Goal: Information Seeking & Learning: Learn about a topic

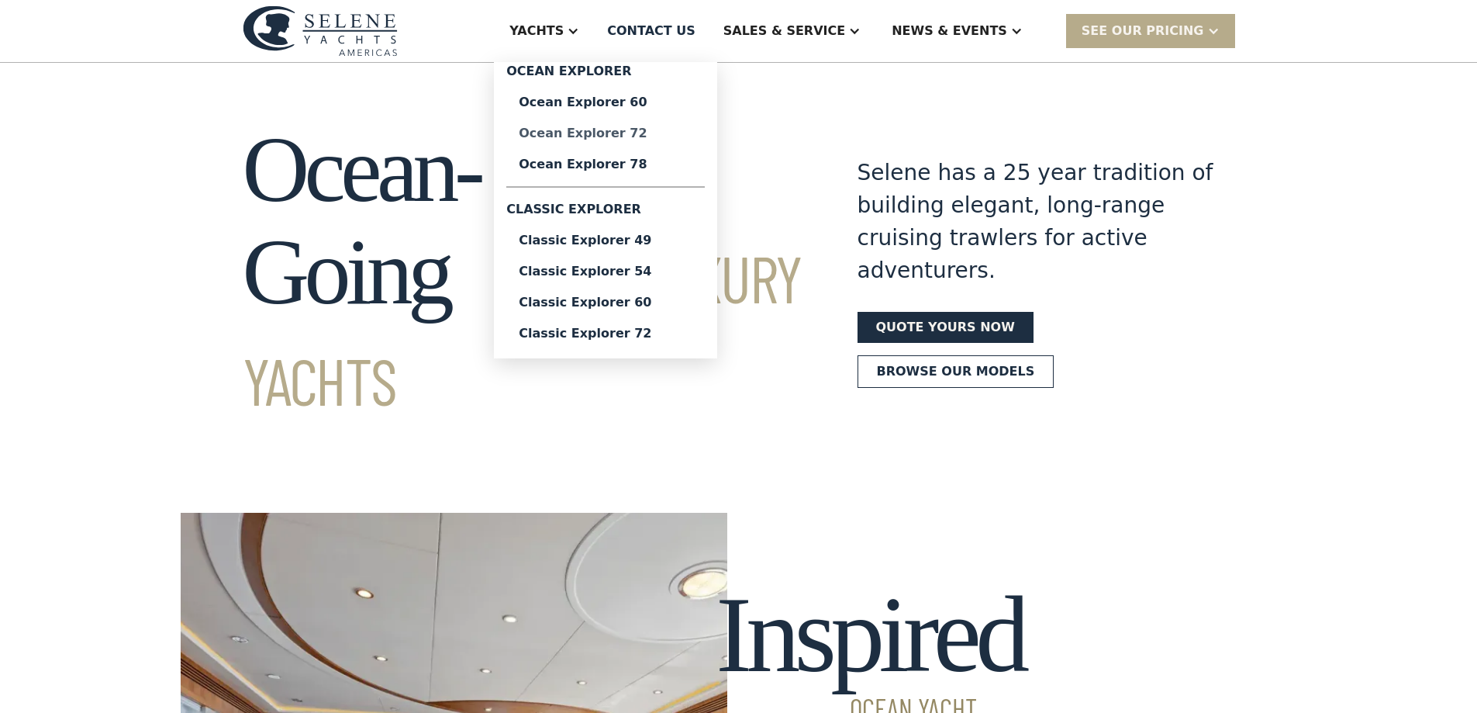
click at [674, 136] on div "Ocean Explorer 72" at bounding box center [606, 133] width 174 height 12
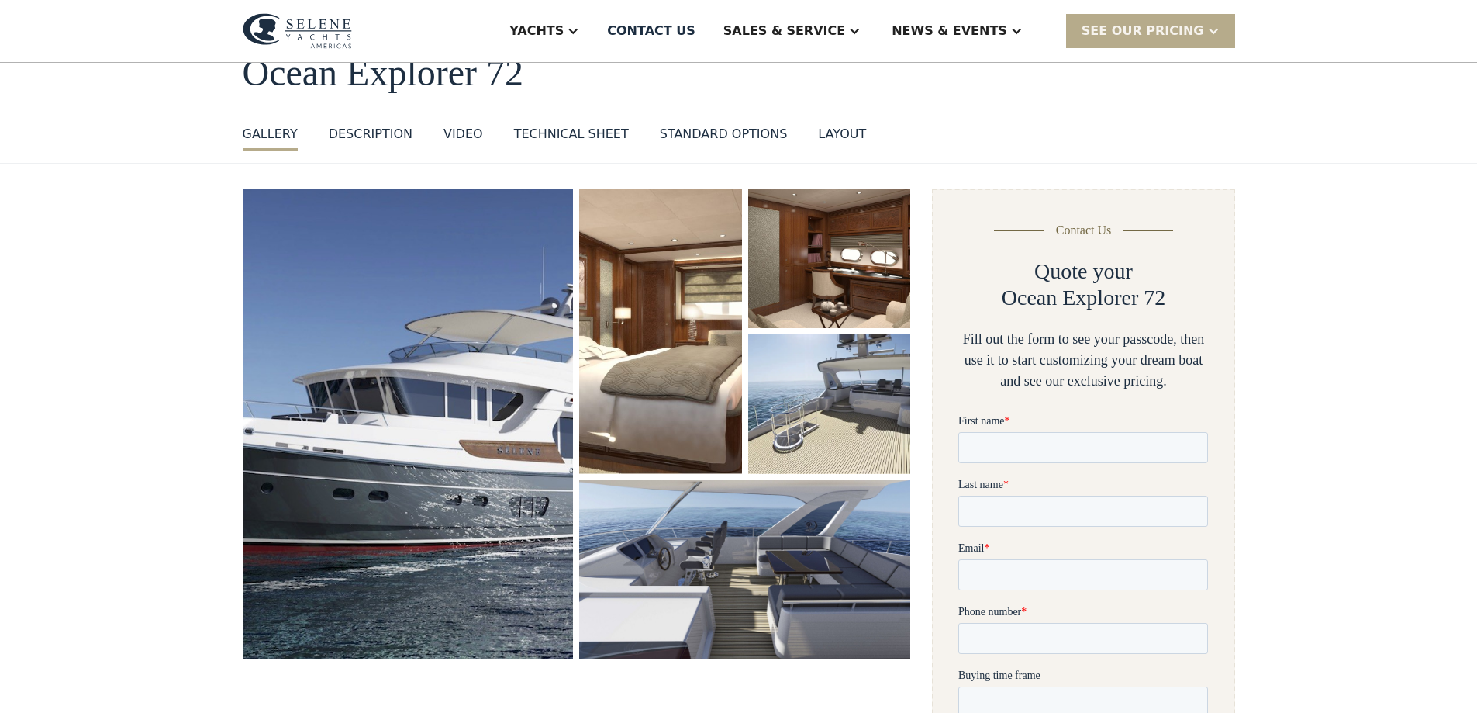
scroll to position [155, 0]
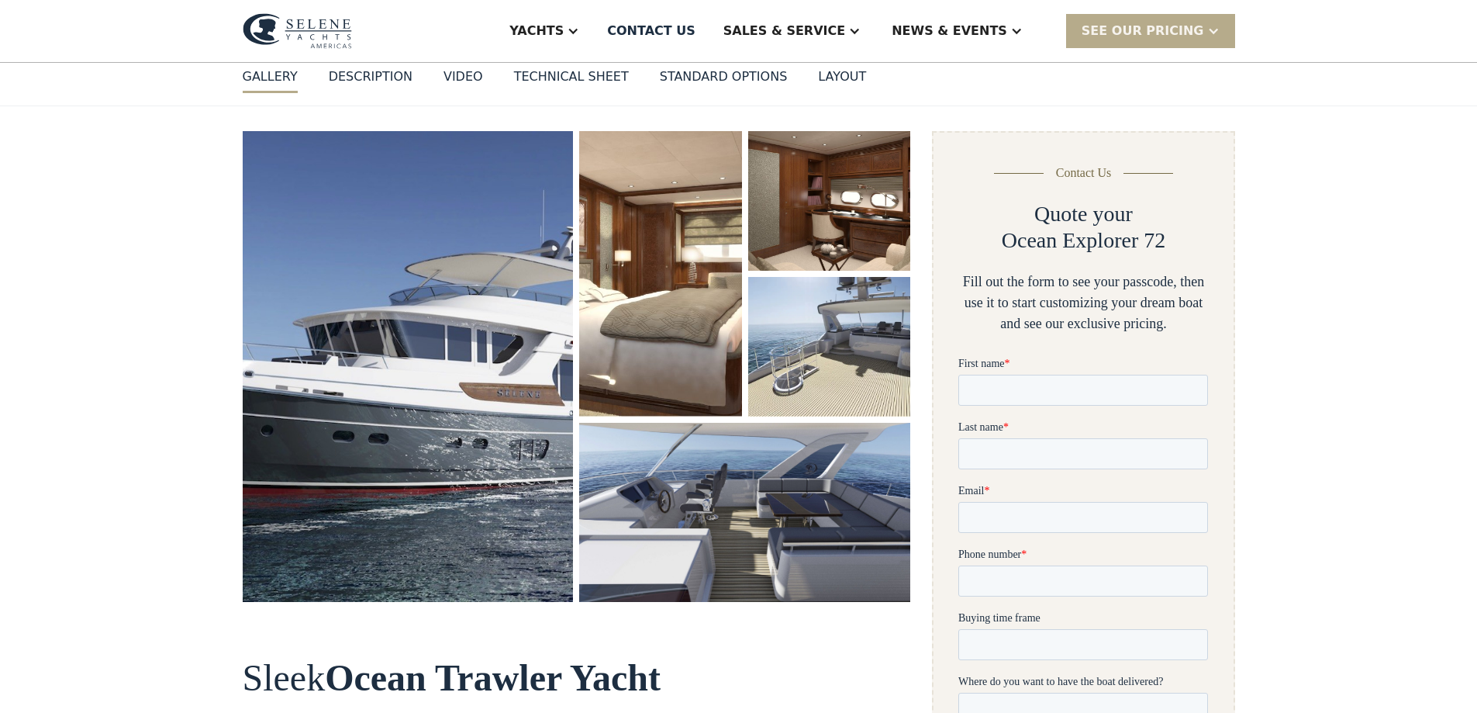
click at [404, 347] on img "open lightbox" at bounding box center [408, 366] width 331 height 470
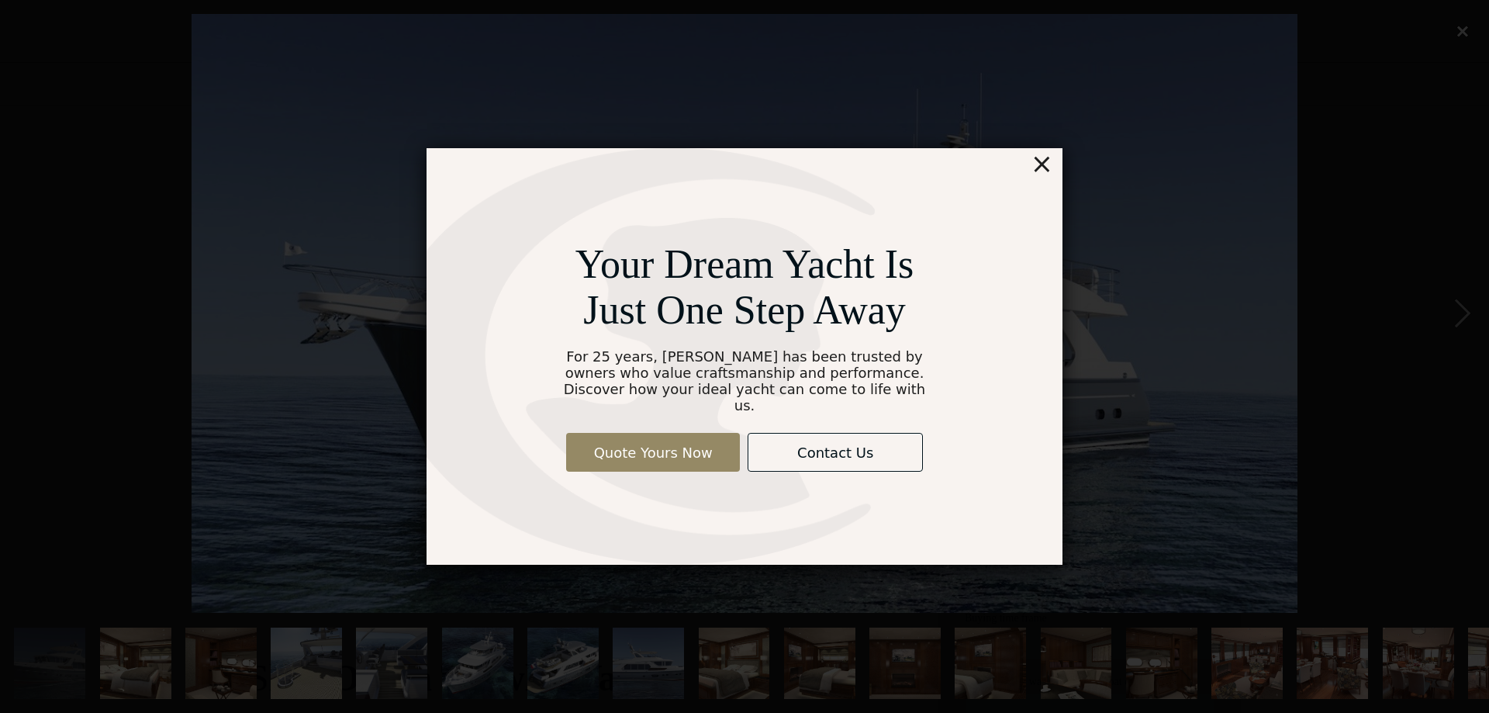
click at [1044, 164] on div "×" at bounding box center [1041, 163] width 22 height 31
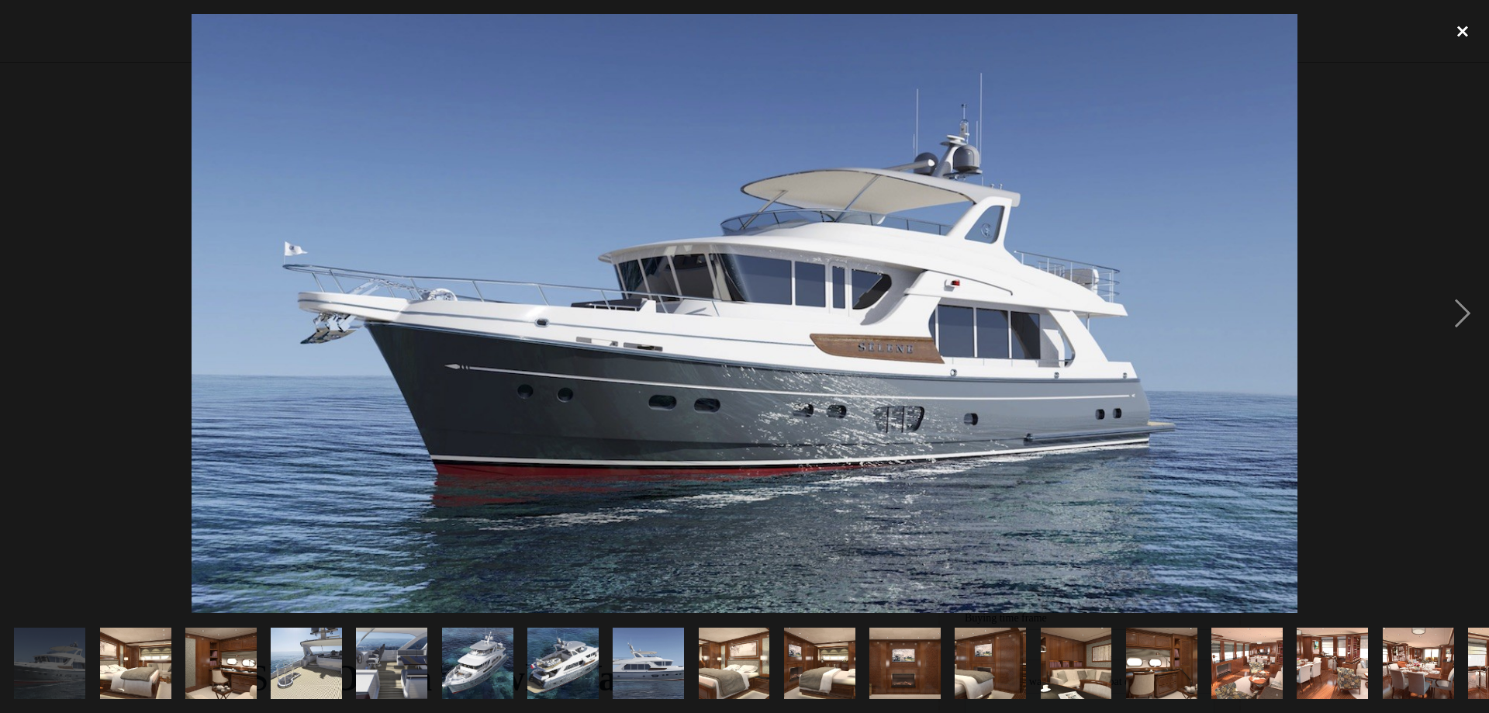
click at [1457, 32] on div "close lightbox" at bounding box center [1462, 31] width 53 height 34
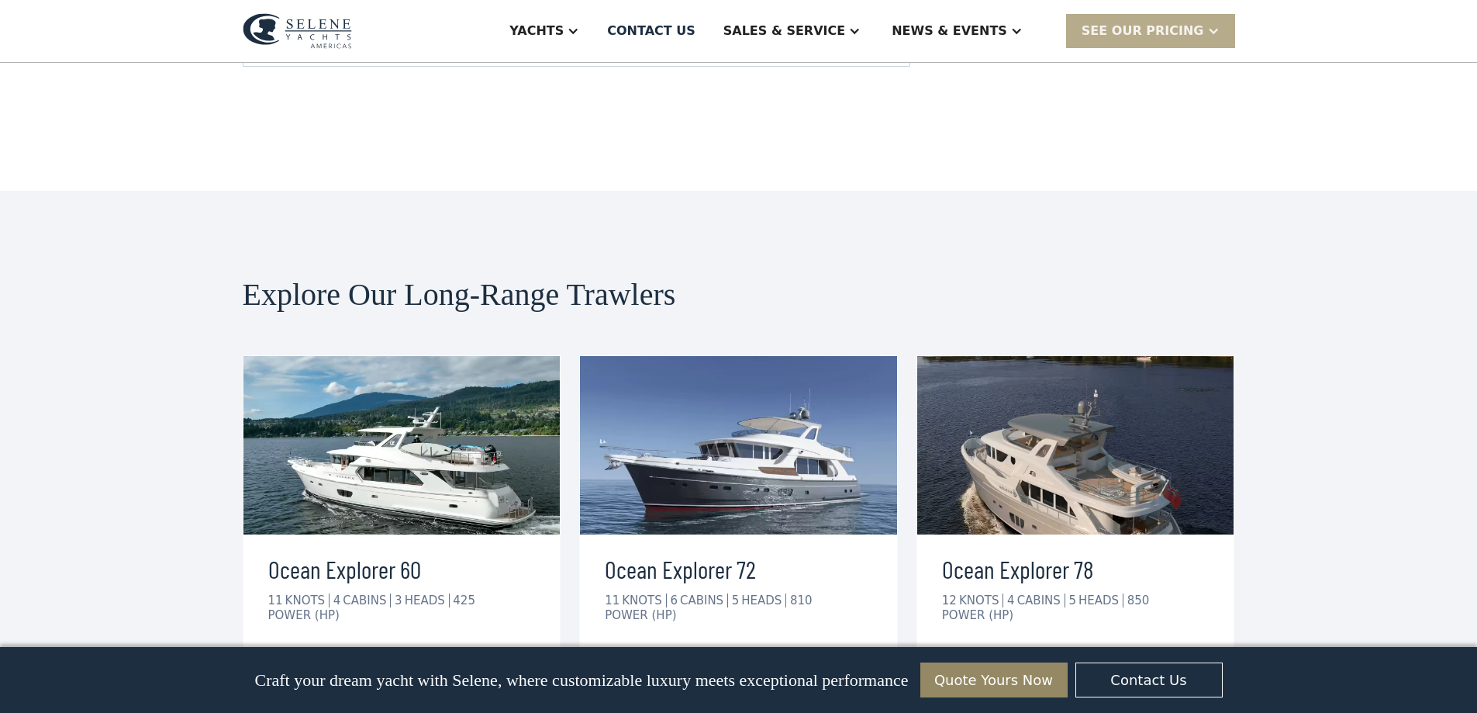
scroll to position [3256, 0]
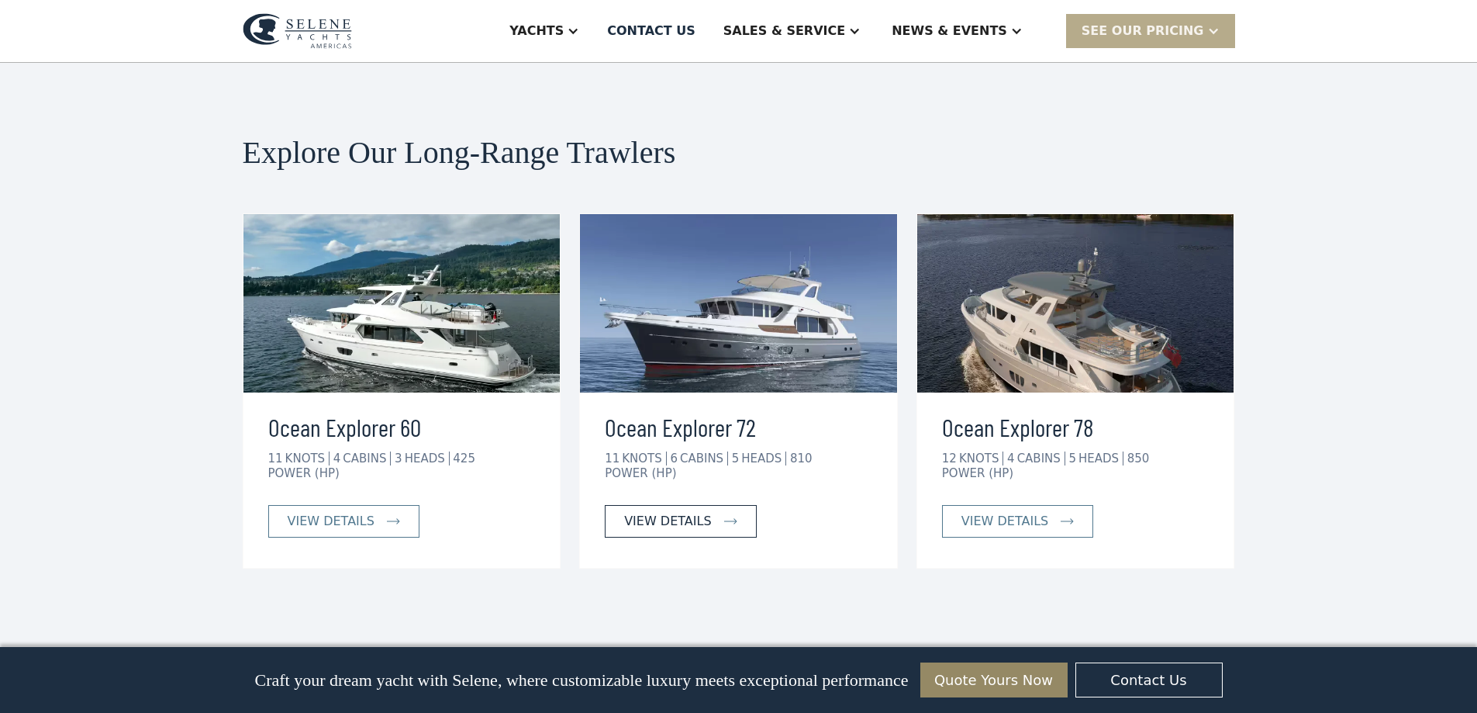
click at [697, 512] on div "view details" at bounding box center [667, 521] width 87 height 19
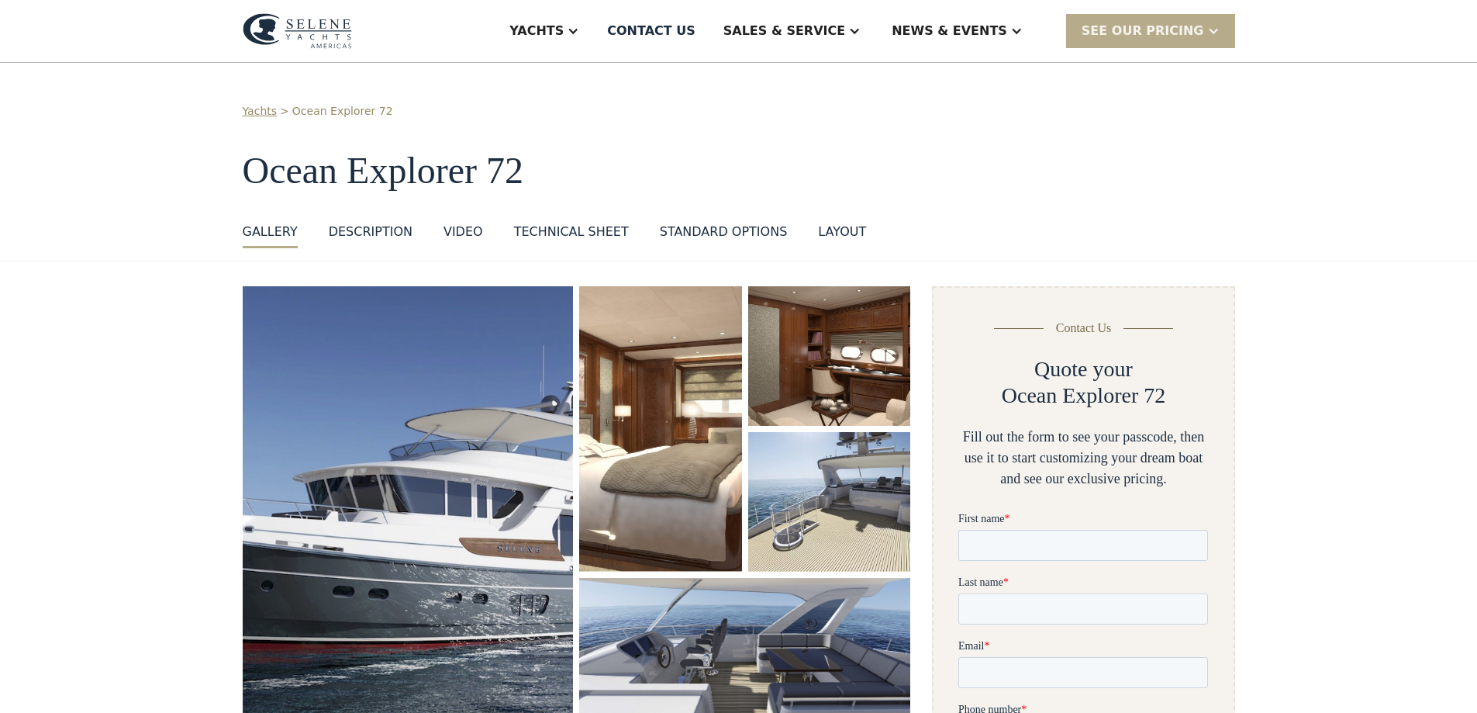
drag, startPoint x: 786, startPoint y: 235, endPoint x: 615, endPoint y: 78, distance: 232.7
click at [698, 299] on img "open lightbox" at bounding box center [660, 428] width 162 height 285
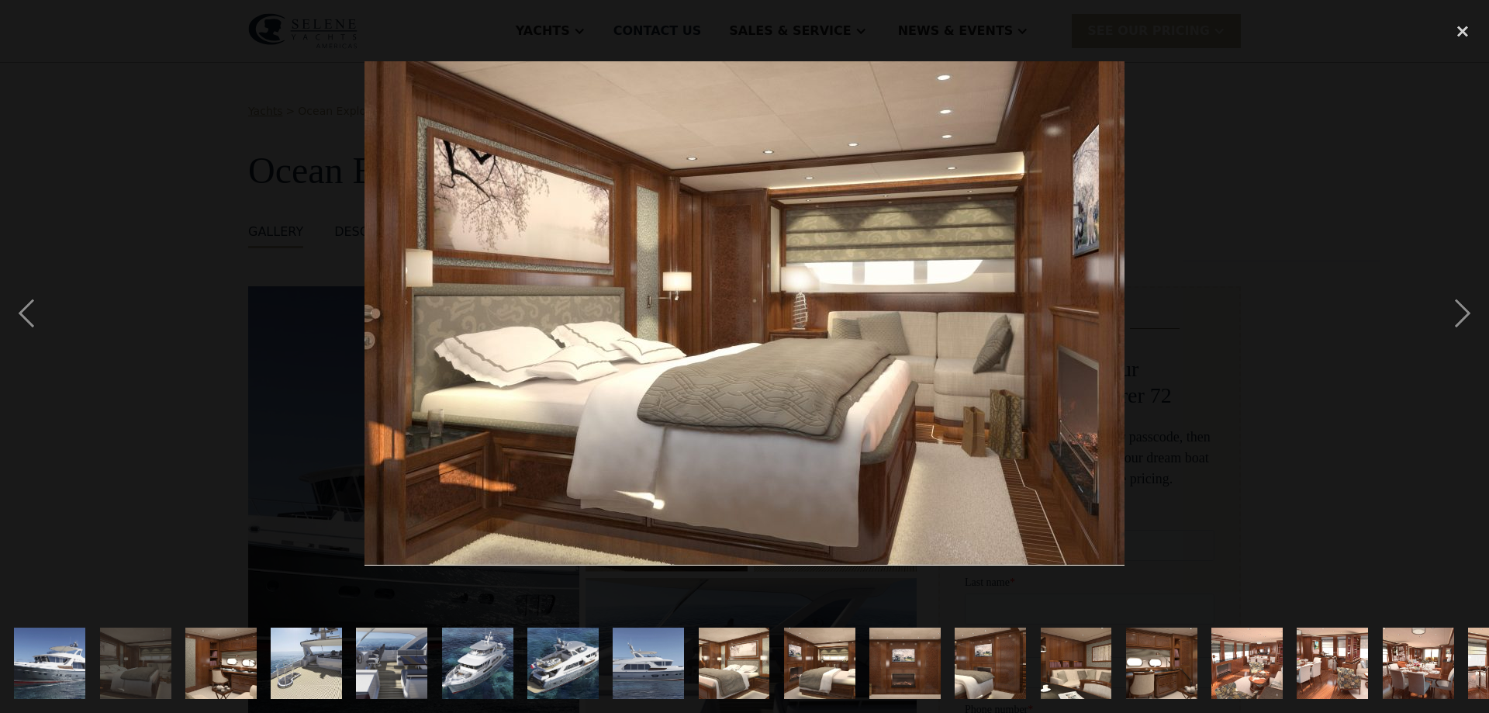
drag, startPoint x: 571, startPoint y: 660, endPoint x: 555, endPoint y: 662, distance: 16.4
click at [570, 660] on img "show item 7 of 21" at bounding box center [562, 662] width 131 height 71
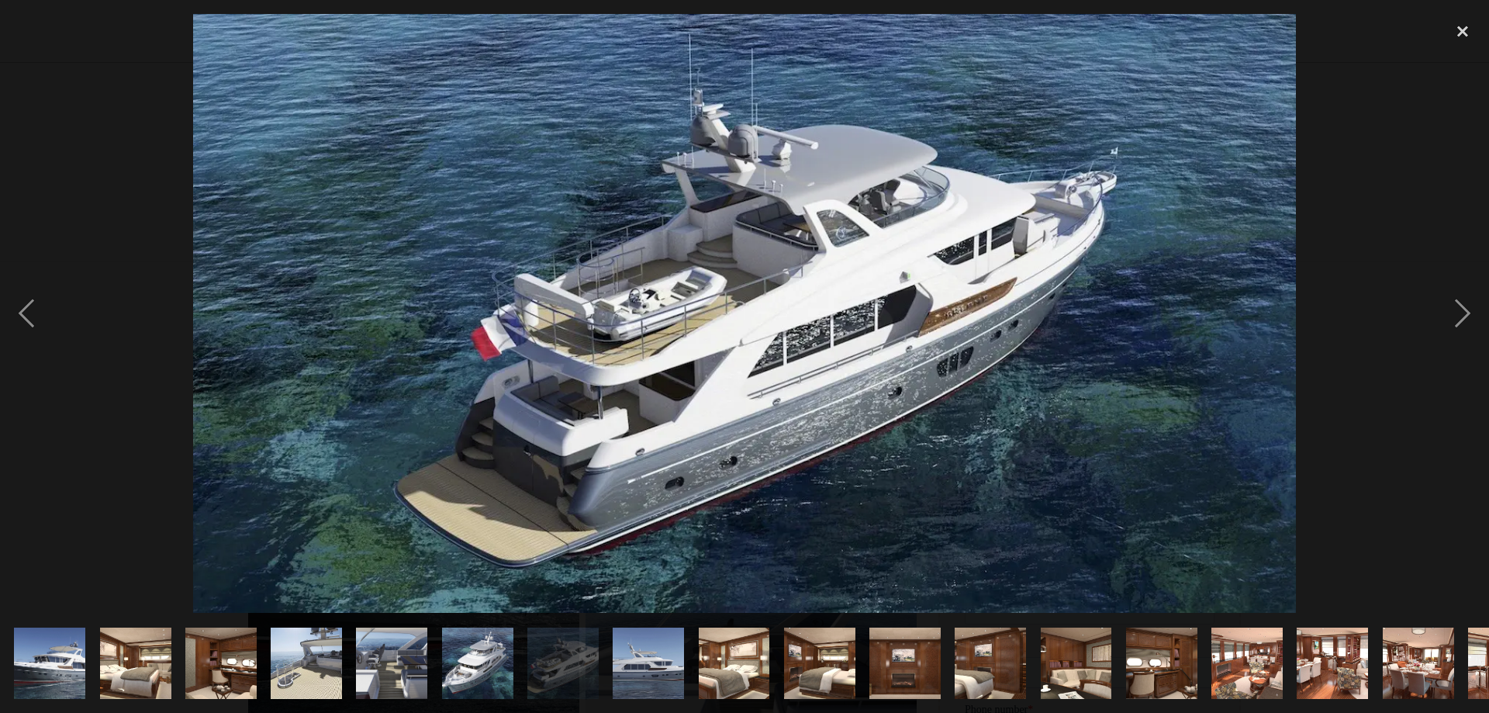
click at [495, 658] on img "show item 6 of 21" at bounding box center [477, 662] width 131 height 71
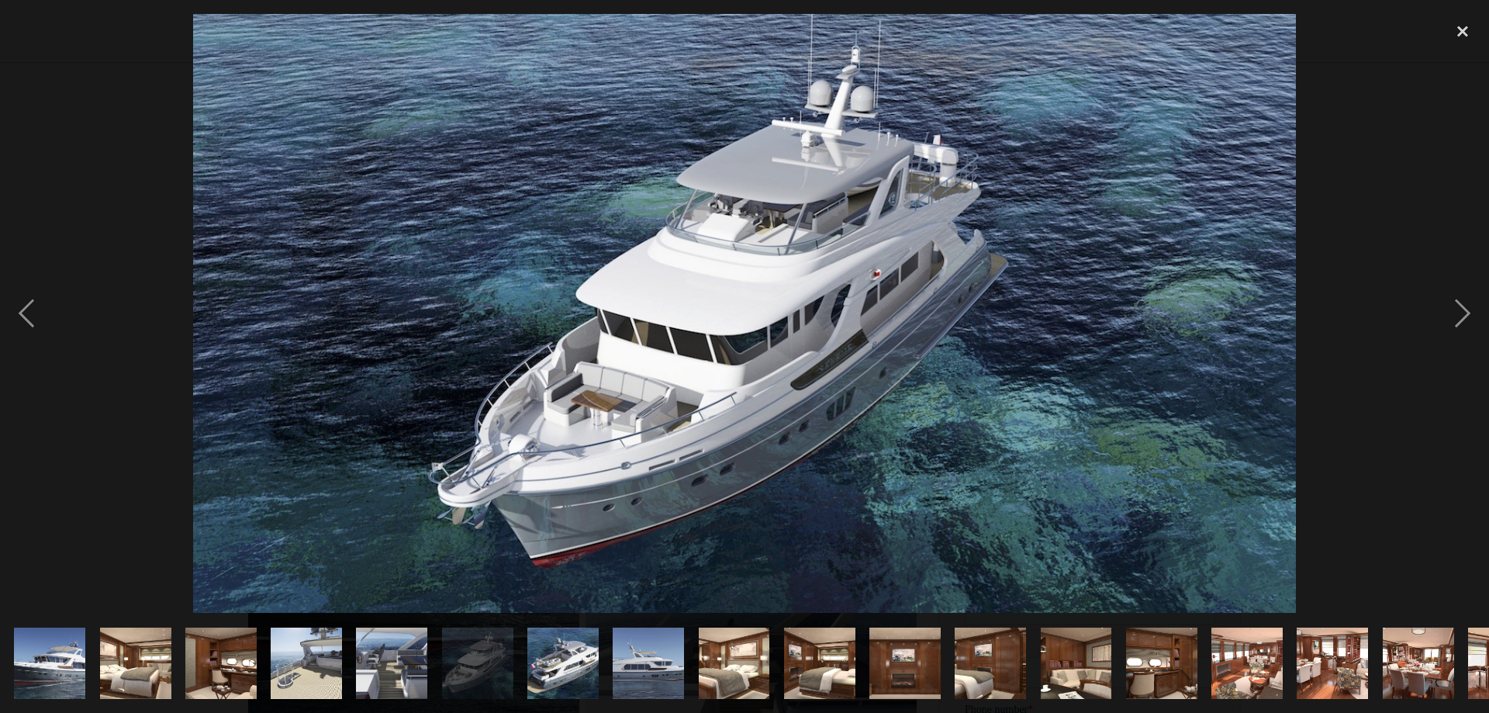
click at [568, 646] on img "show item 7 of 21" at bounding box center [562, 662] width 131 height 71
